Goal: Check status: Check status

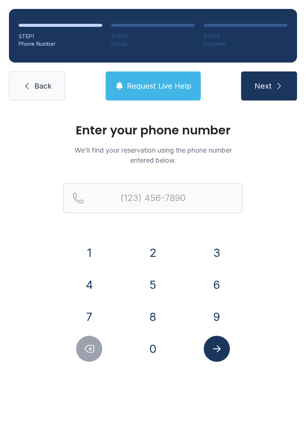
click at [151, 315] on button "8" at bounding box center [153, 317] width 26 height 26
click at [161, 348] on button "0" at bounding box center [153, 349] width 26 height 26
click at [214, 249] on button "3" at bounding box center [216, 253] width 26 height 26
click at [153, 256] on button "2" at bounding box center [153, 253] width 26 height 26
click at [93, 348] on icon "Delete number" at bounding box center [88, 349] width 11 height 11
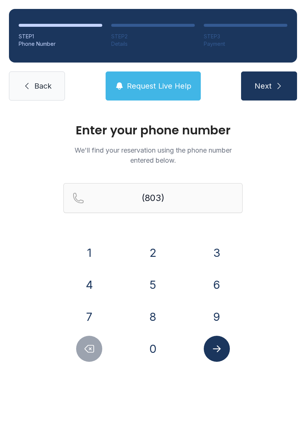
click at [207, 315] on button "9" at bounding box center [216, 317] width 26 height 26
click at [222, 289] on button "6" at bounding box center [216, 285] width 26 height 26
click at [154, 314] on button "8" at bounding box center [153, 317] width 26 height 26
click at [214, 313] on button "9" at bounding box center [216, 317] width 26 height 26
click at [91, 253] on button "1" at bounding box center [89, 253] width 26 height 26
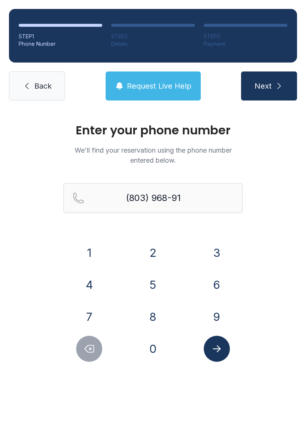
click at [146, 284] on button "5" at bounding box center [153, 285] width 26 height 26
click at [94, 257] on button "1" at bounding box center [89, 253] width 26 height 26
click at [216, 344] on icon "Submit lookup form" at bounding box center [216, 349] width 11 height 11
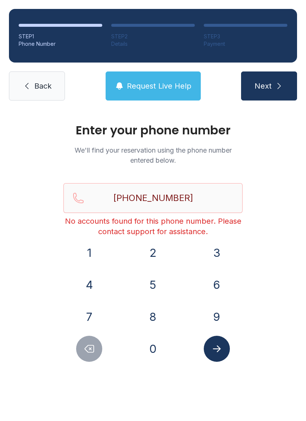
click at [82, 352] on button "Delete number" at bounding box center [89, 349] width 26 height 26
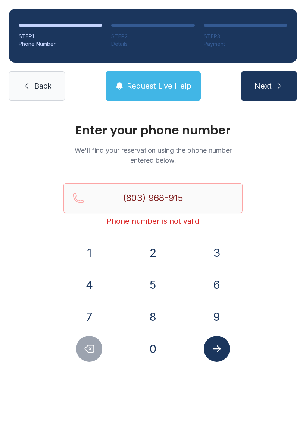
click at [90, 353] on icon "Delete number" at bounding box center [89, 349] width 9 height 7
click at [91, 348] on icon "Delete number" at bounding box center [89, 349] width 9 height 7
click at [88, 348] on icon "Delete number" at bounding box center [88, 349] width 11 height 11
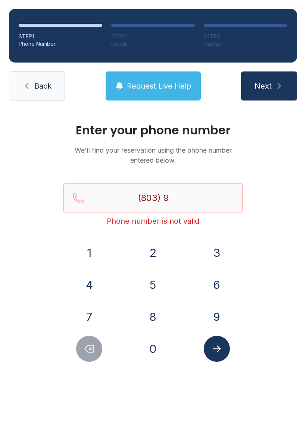
click at [88, 347] on icon "Delete number" at bounding box center [88, 349] width 11 height 11
click at [86, 354] on icon "Delete number" at bounding box center [88, 349] width 11 height 11
type input "(8"
click at [83, 352] on icon "Delete number" at bounding box center [88, 349] width 11 height 11
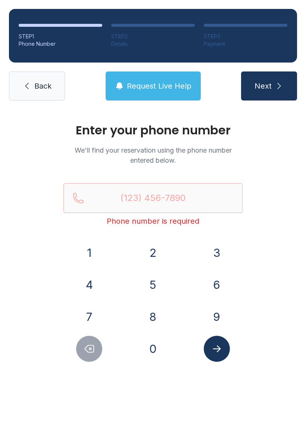
click at [83, 352] on button "Delete number" at bounding box center [89, 349] width 26 height 26
click at [147, 312] on button "8" at bounding box center [153, 317] width 26 height 26
click at [147, 355] on button "0" at bounding box center [153, 349] width 26 height 26
click at [220, 256] on button "3" at bounding box center [216, 253] width 26 height 26
click at [213, 315] on button "9" at bounding box center [216, 317] width 26 height 26
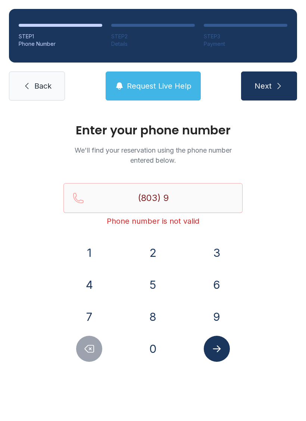
click at [221, 283] on button "6" at bounding box center [216, 285] width 26 height 26
click at [154, 319] on button "8" at bounding box center [153, 317] width 26 height 26
click at [212, 313] on button "9" at bounding box center [216, 317] width 26 height 26
click at [95, 253] on button "1" at bounding box center [89, 253] width 26 height 26
click at [149, 283] on button "5" at bounding box center [153, 285] width 26 height 26
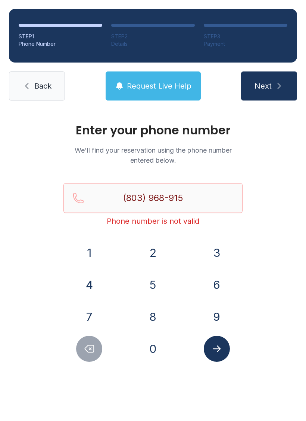
click at [96, 252] on button "1" at bounding box center [89, 253] width 26 height 26
click at [218, 346] on icon "Submit lookup form" at bounding box center [216, 349] width 8 height 7
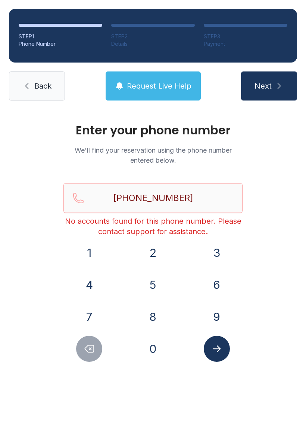
click at [92, 355] on button "Delete number" at bounding box center [89, 349] width 26 height 26
type input "(803) 968-915"
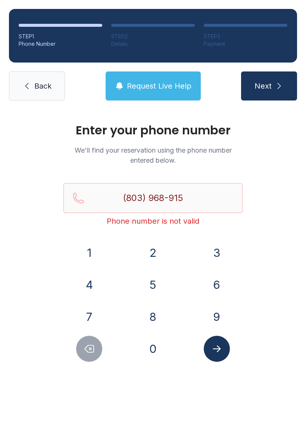
click at [33, 86] on link "Back" at bounding box center [37, 86] width 56 height 29
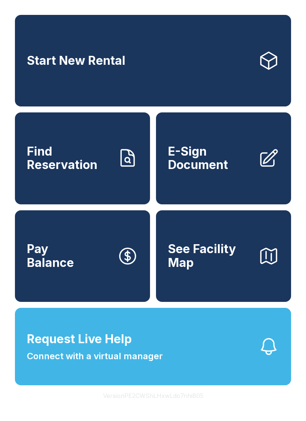
click at [227, 371] on button "Request Live Help Connect with a virtual manager" at bounding box center [153, 346] width 276 height 77
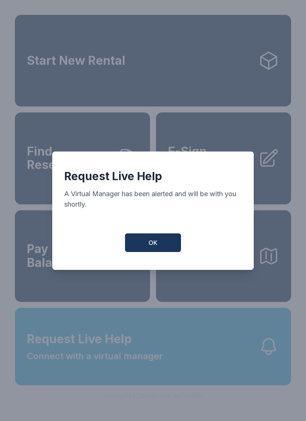
click at [157, 234] on div "Request Live Help A Virtual Manager has been alerted and will be with you short…" at bounding box center [152, 211] width 201 height 118
click at [159, 249] on button "OK" at bounding box center [153, 243] width 56 height 19
